Goal: Task Accomplishment & Management: Complete application form

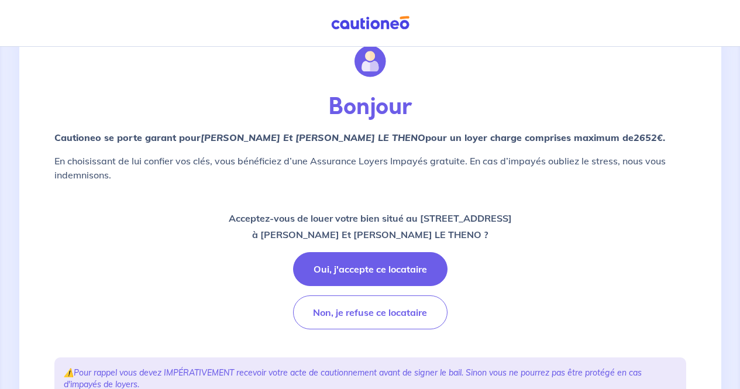
scroll to position [46, 0]
